Goal: Contribute content: Add original content to the website for others to see

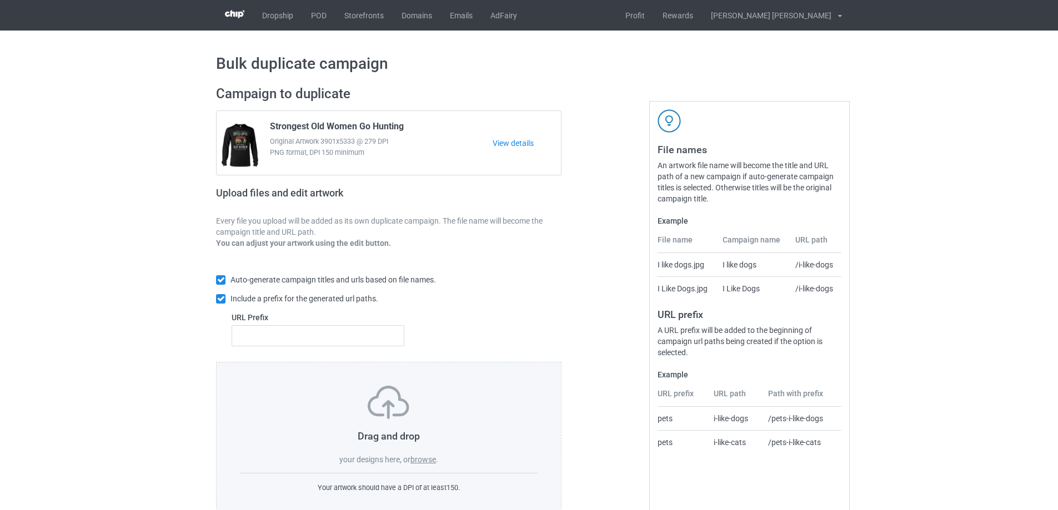
click at [434, 459] on label "browse" at bounding box center [423, 459] width 26 height 9
click at [0, 0] on input "browse" at bounding box center [0, 0] width 0 height 0
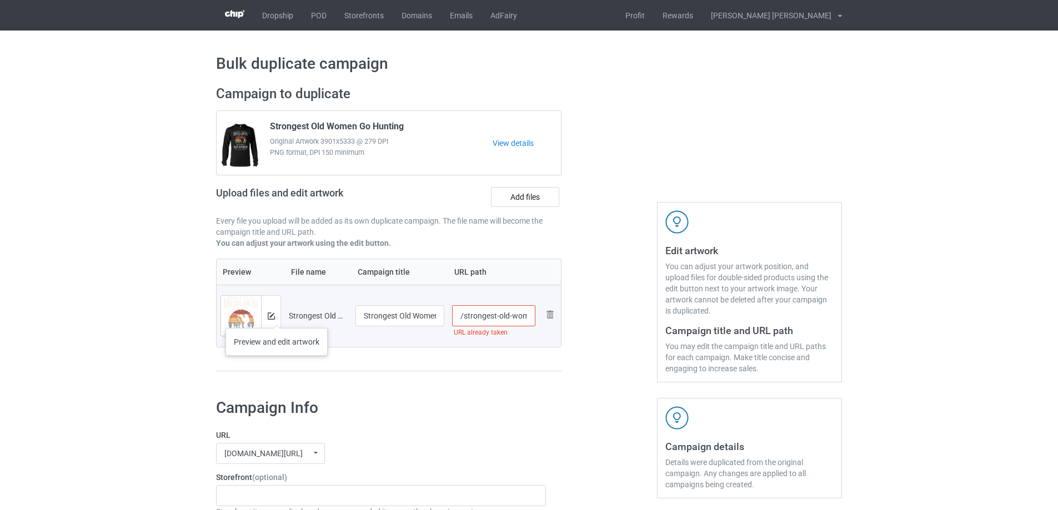
click at [275, 319] on div at bounding box center [270, 316] width 19 height 40
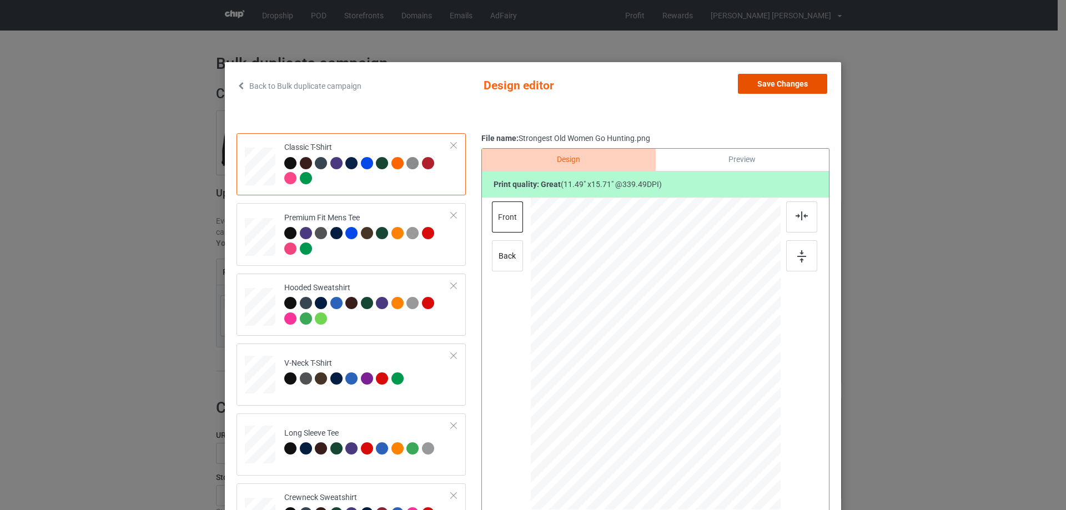
click at [776, 83] on button "Save Changes" at bounding box center [782, 84] width 89 height 20
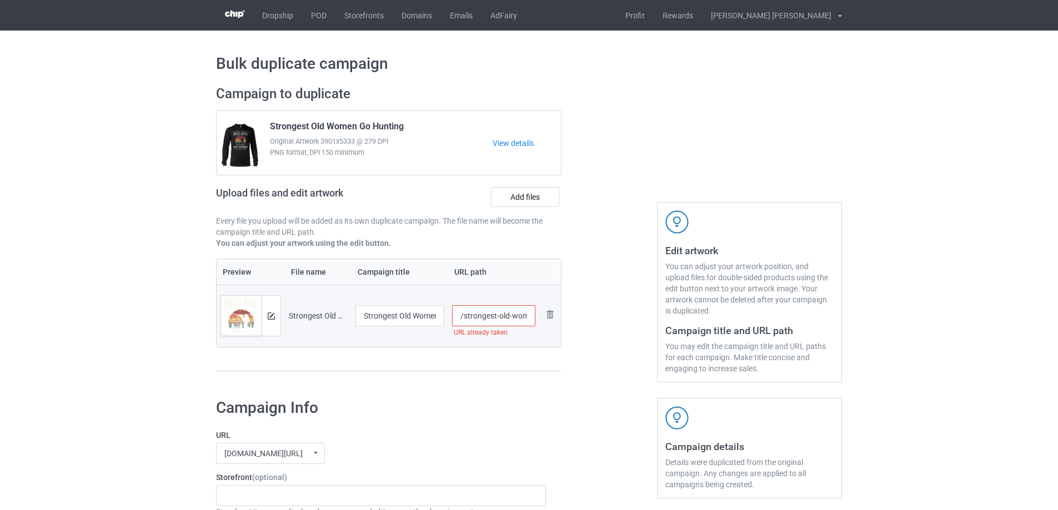
click at [498, 316] on input "/strongest-old-women-go-hunting" at bounding box center [494, 315] width 84 height 21
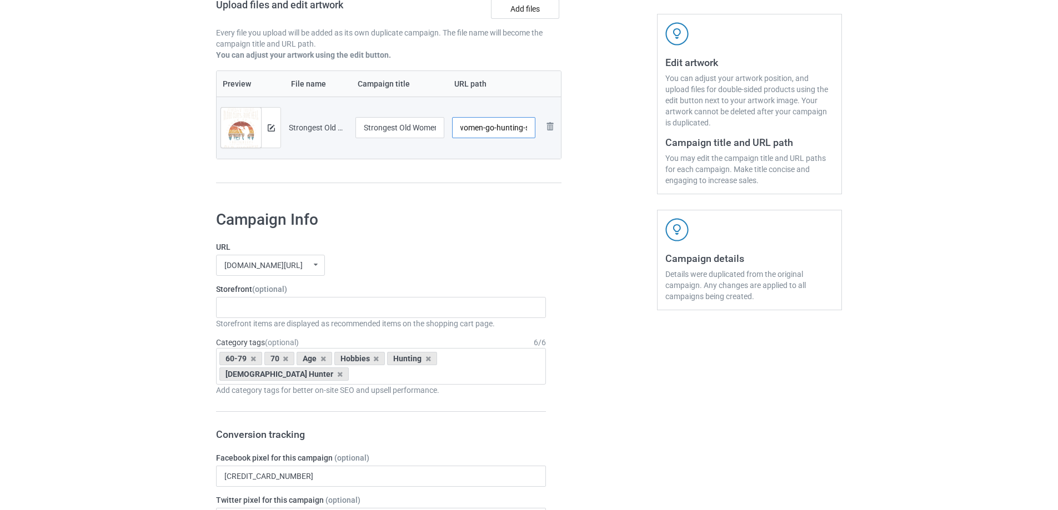
scroll to position [222, 0]
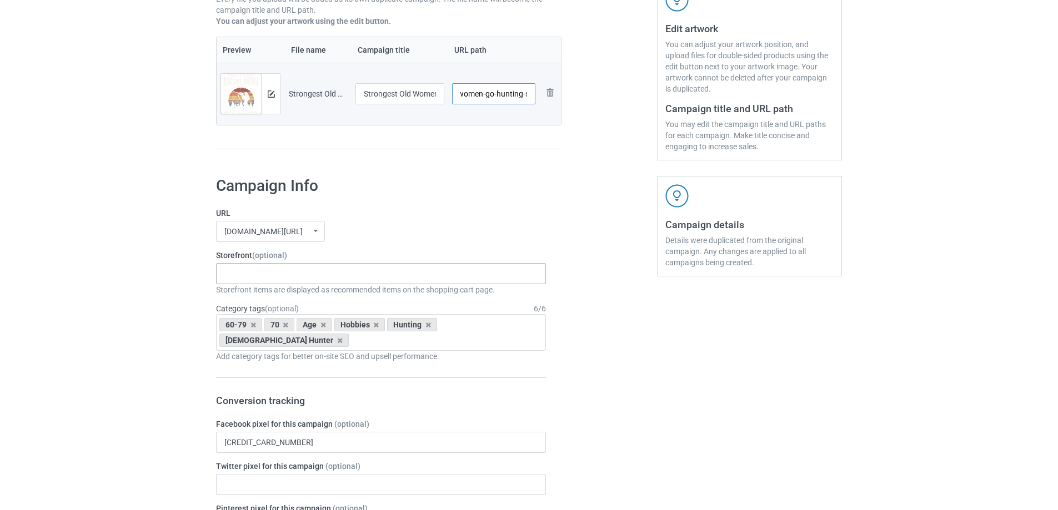
type input "/strongest-old-women-go-hunting-s"
click at [317, 265] on div "Gifts For Bikers No Hobby [DATE] Hide And Seek World Champion Sasquatch I Love …" at bounding box center [381, 273] width 330 height 21
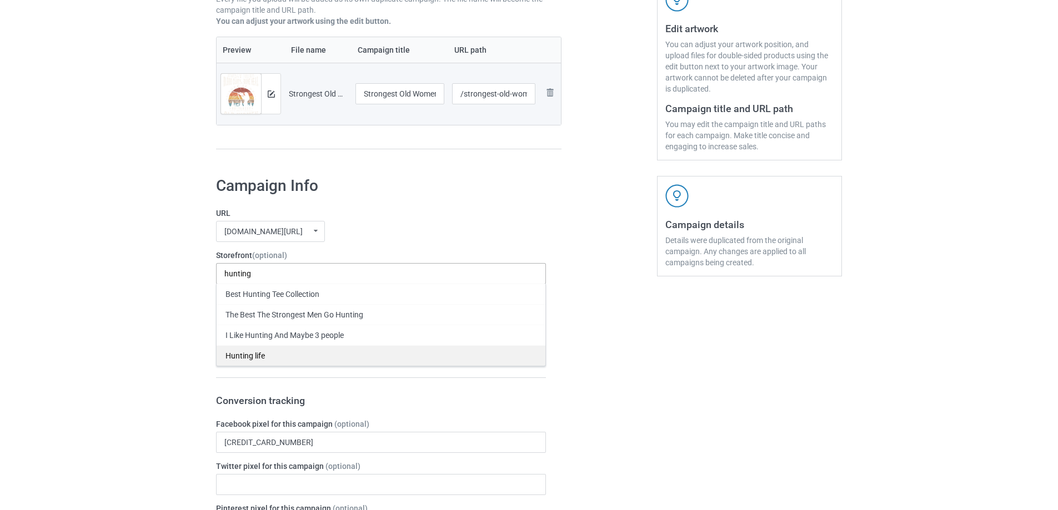
type input "hunting"
click at [272, 353] on div "Hunting life" at bounding box center [381, 355] width 329 height 21
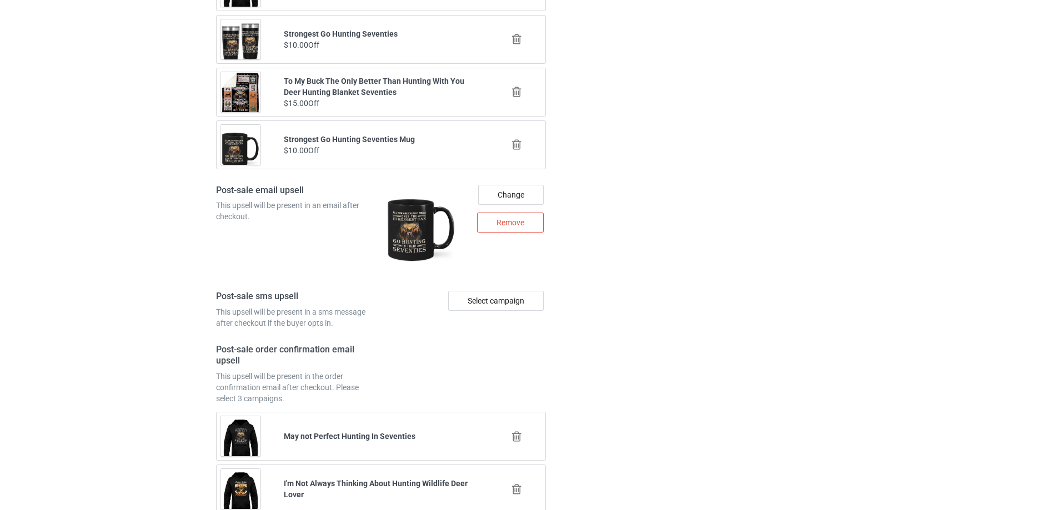
scroll to position [1499, 0]
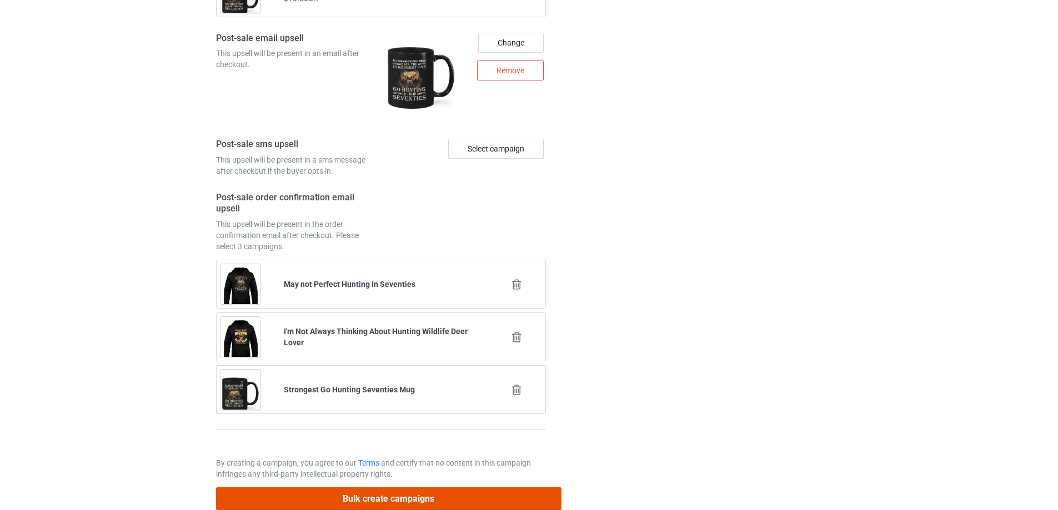
click at [311, 492] on button "Bulk create campaigns" at bounding box center [388, 498] width 345 height 23
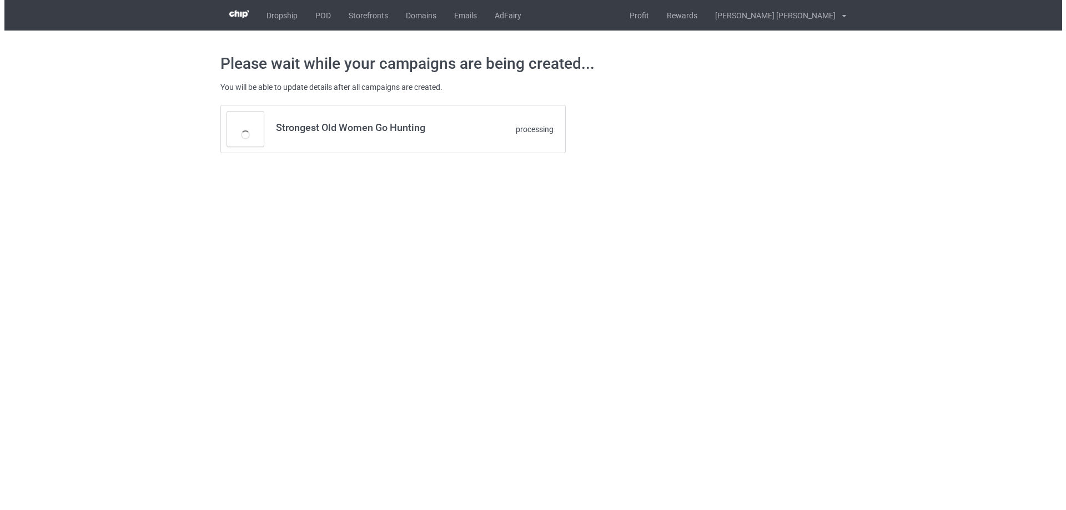
scroll to position [0, 0]
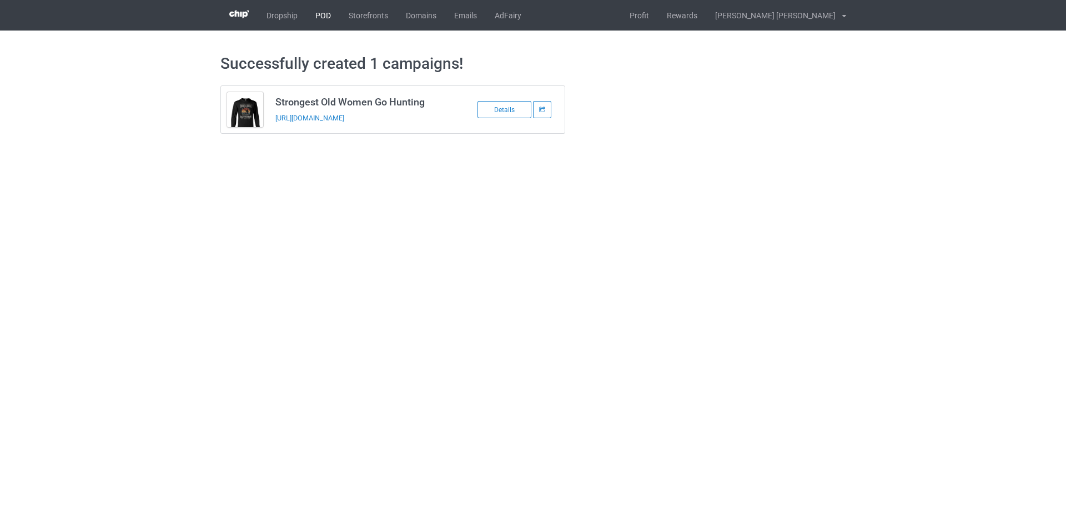
click at [328, 19] on link "POD" at bounding box center [322, 15] width 33 height 31
